Goal: Task Accomplishment & Management: Manage account settings

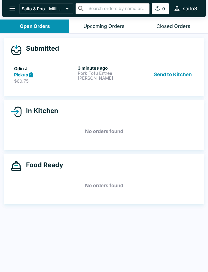
click at [35, 79] on p "$60.75" at bounding box center [45, 80] width 62 height 5
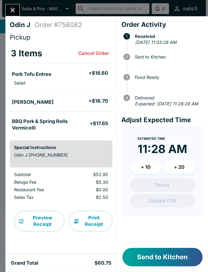
click at [180, 253] on button "Send to Kitchen" at bounding box center [163, 257] width 80 height 18
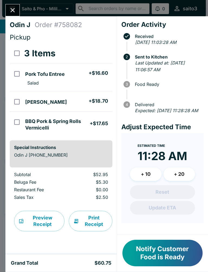
click at [170, 254] on button "Notify Customer Food is Ready" at bounding box center [163, 253] width 80 height 27
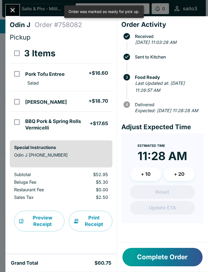
click at [14, 11] on icon "Close" at bounding box center [13, 10] width 4 height 4
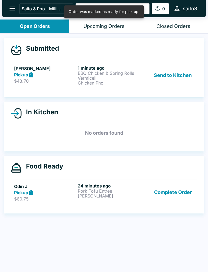
click at [180, 199] on button "Complete Order" at bounding box center [173, 192] width 42 height 19
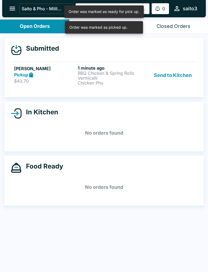
click at [75, 74] on div "Pickup" at bounding box center [45, 75] width 62 height 6
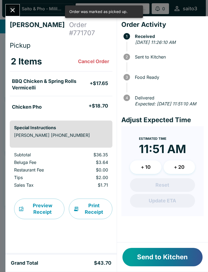
click at [149, 253] on button "Send to Kitchen" at bounding box center [163, 257] width 80 height 18
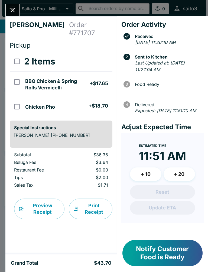
click at [158, 256] on button "Notify Customer Food is Ready" at bounding box center [163, 253] width 80 height 27
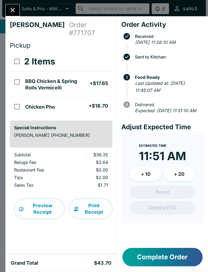
click at [19, 11] on button "Close" at bounding box center [13, 10] width 14 height 12
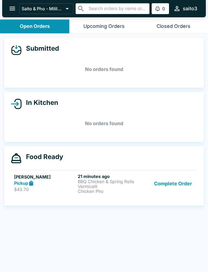
click at [170, 193] on button "Complete Order" at bounding box center [173, 184] width 42 height 20
